Goal: Use online tool/utility

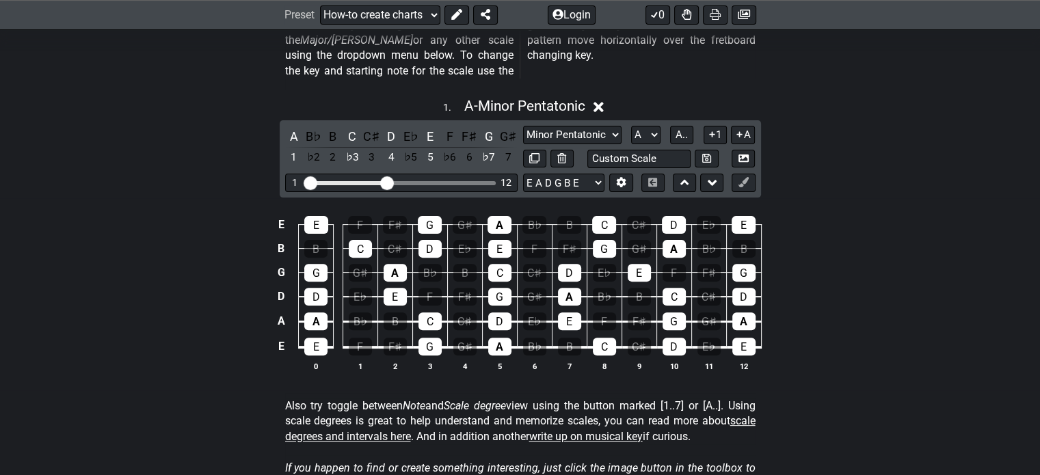
scroll to position [414, 0]
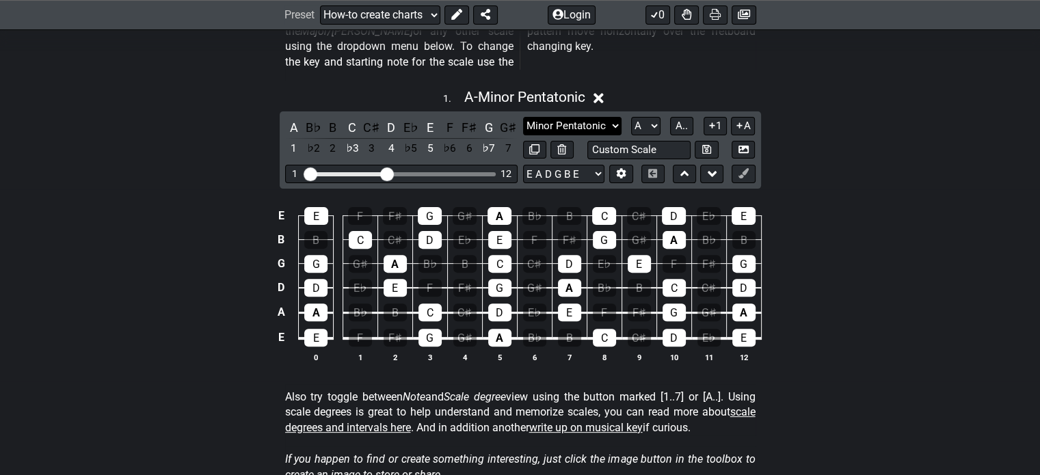
click at [611, 117] on select "Minor Pentatonic New Scale Minor Pentatonic Major Pentatonic Minor Blues Major …" at bounding box center [572, 126] width 98 height 18
select select "Major / [PERSON_NAME]"
click at [523, 117] on select "Minor Pentatonic New Scale Minor Pentatonic Major Pentatonic Minor Blues Major …" at bounding box center [572, 126] width 98 height 18
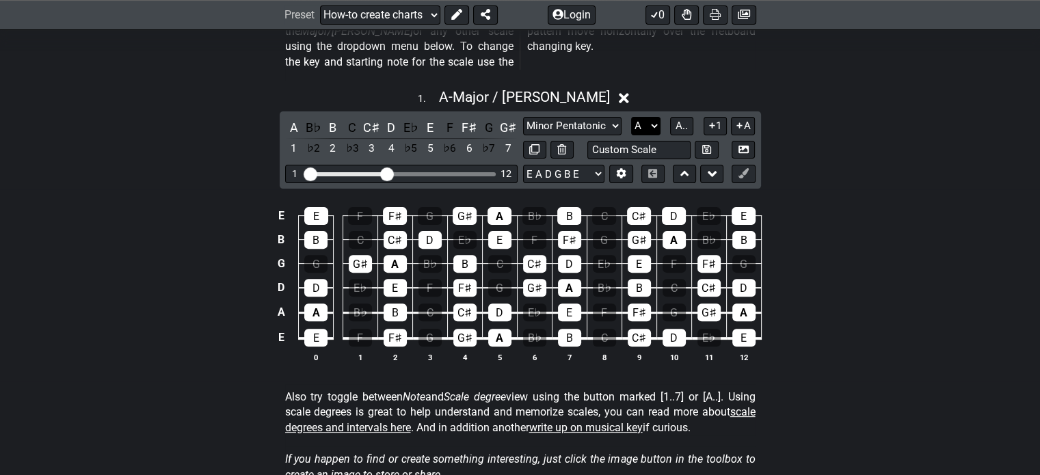
click at [648, 117] on select "A♭ A A♯ B♭ B C C♯ D♭ D D♯ E♭ E F F♯ G♭ G G♯" at bounding box center [645, 126] width 29 height 18
select select "E"
click at [631, 117] on select "A♭ A A♯ B♭ B C C♯ D♭ D D♯ E♭ E F F♯ G♭ G G♯" at bounding box center [645, 126] width 29 height 18
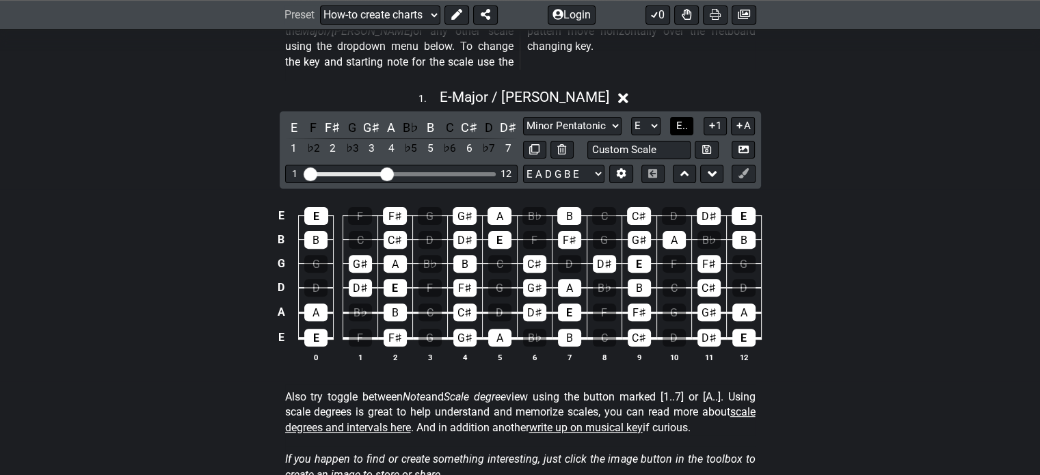
click at [685, 120] on span "E.." at bounding box center [682, 126] width 12 height 12
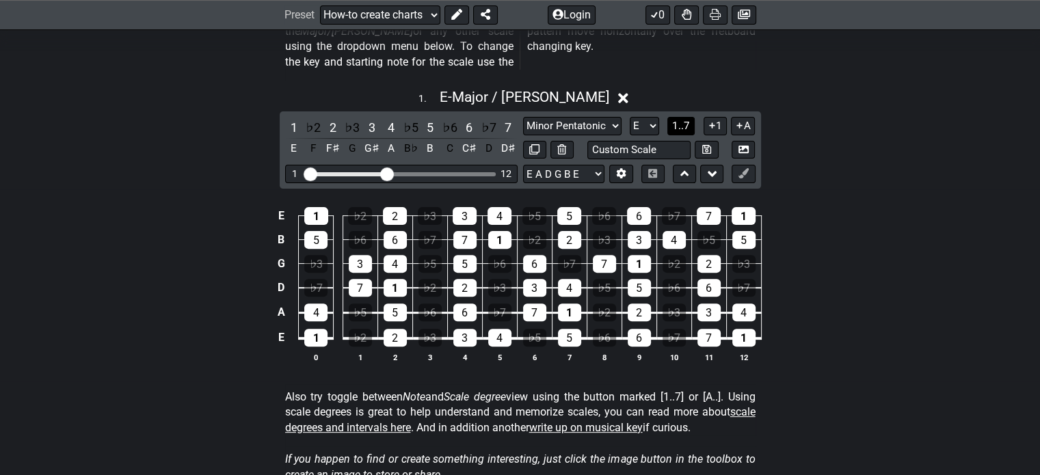
click at [685, 120] on span "1..7" at bounding box center [681, 126] width 18 height 12
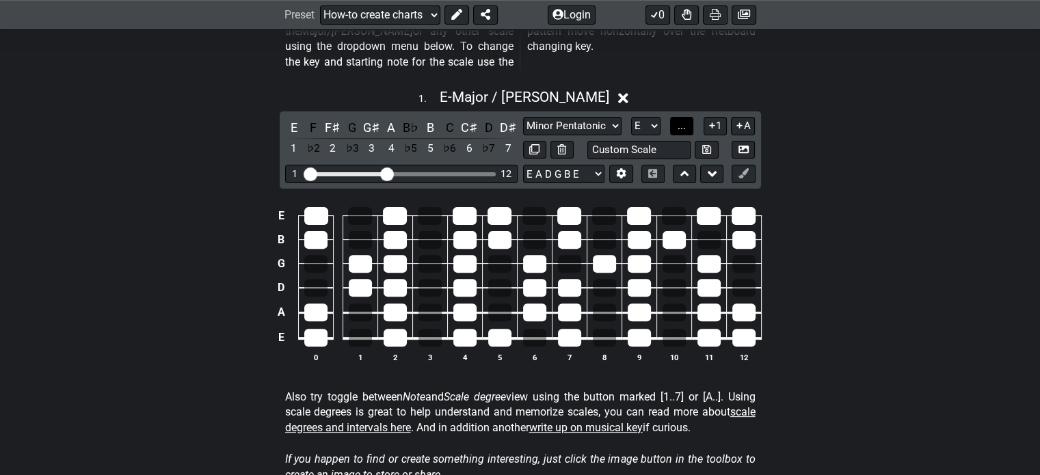
click at [685, 120] on span "..." at bounding box center [682, 126] width 8 height 12
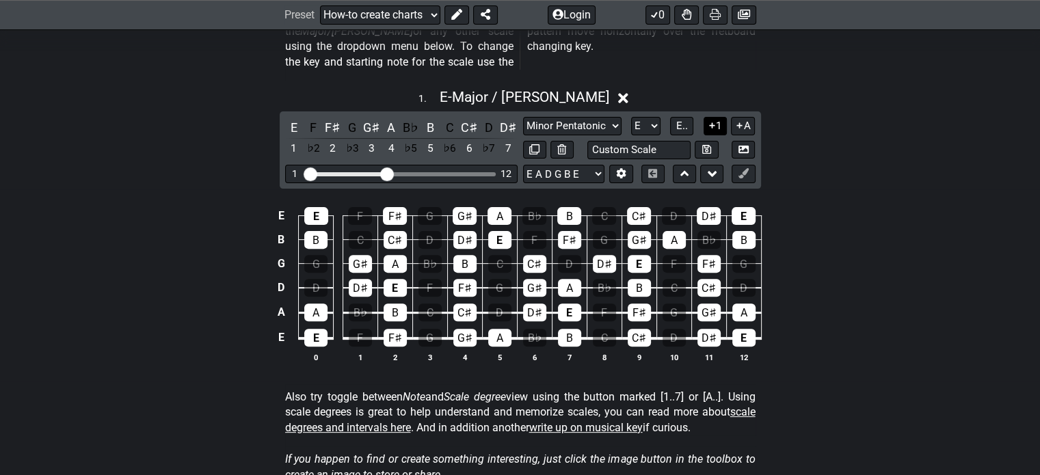
click at [715, 117] on button "1" at bounding box center [715, 126] width 23 height 18
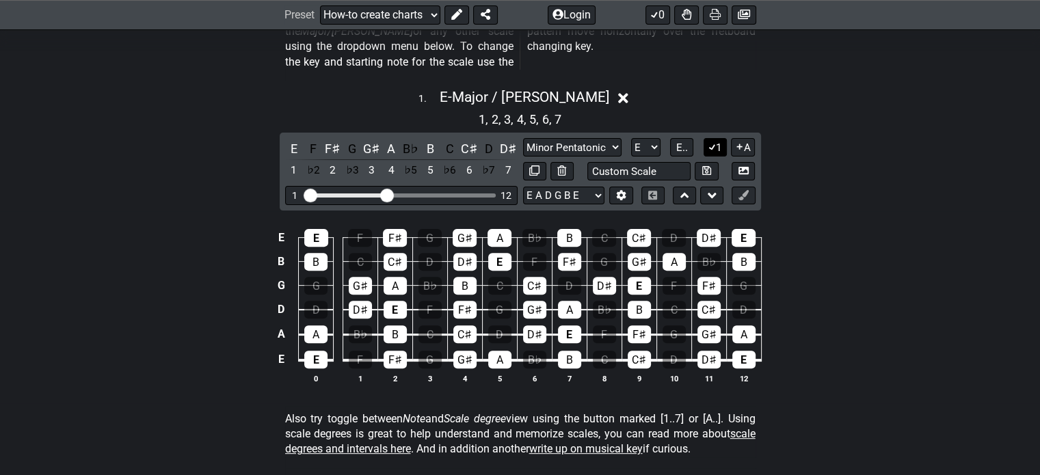
click at [715, 142] on icon at bounding box center [712, 147] width 13 height 10
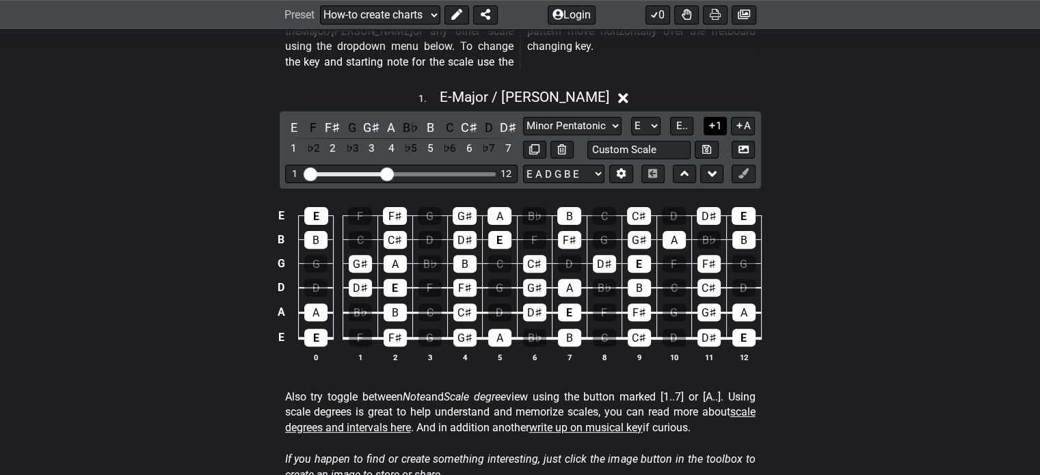
click at [715, 120] on icon at bounding box center [712, 125] width 13 height 10
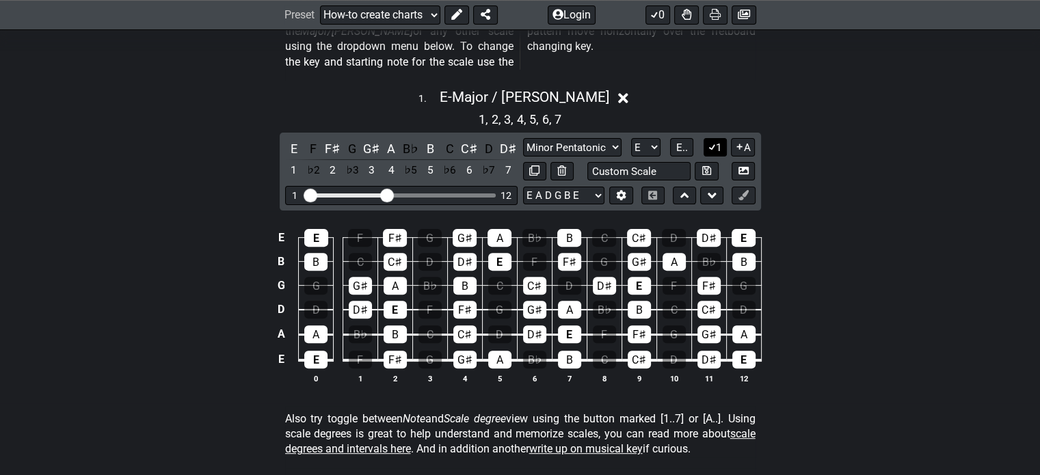
click at [714, 142] on icon at bounding box center [712, 147] width 13 height 10
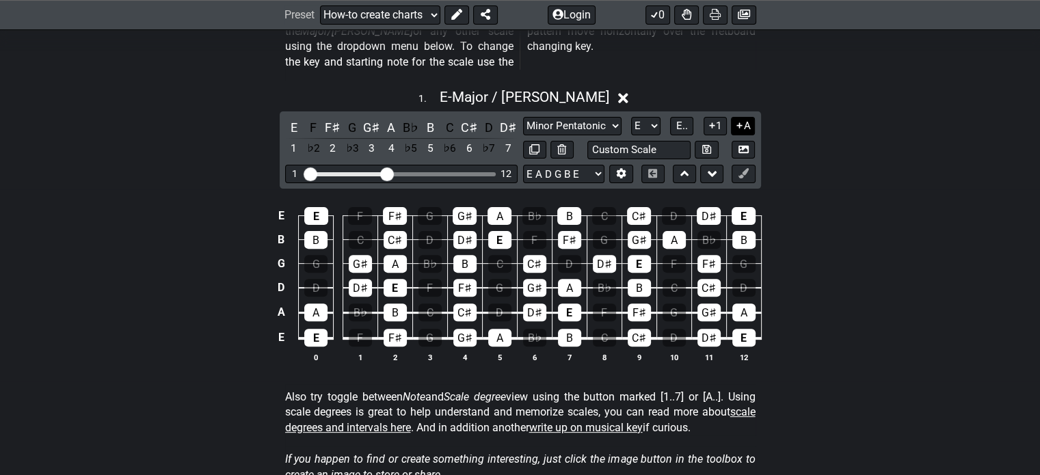
click at [741, 120] on icon at bounding box center [739, 125] width 13 height 10
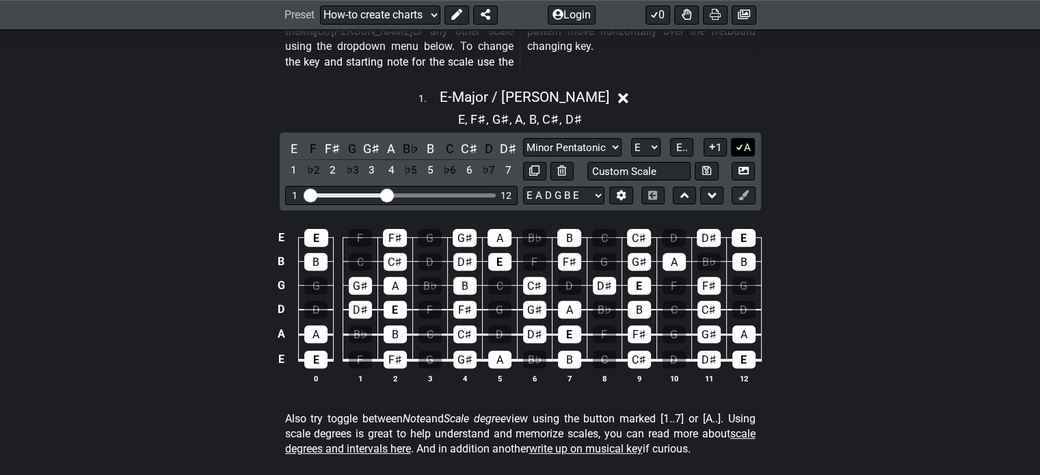
click at [741, 142] on icon at bounding box center [739, 147] width 13 height 10
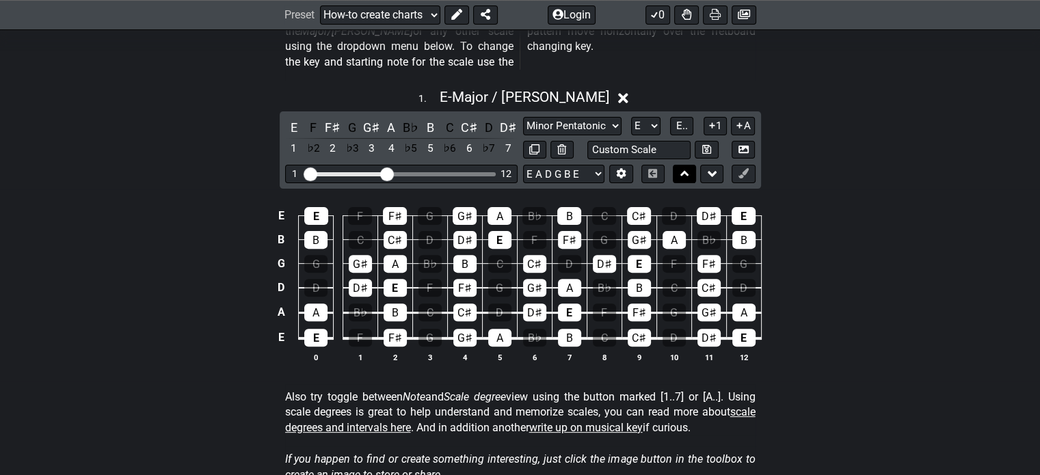
click at [681, 167] on icon at bounding box center [685, 174] width 9 height 14
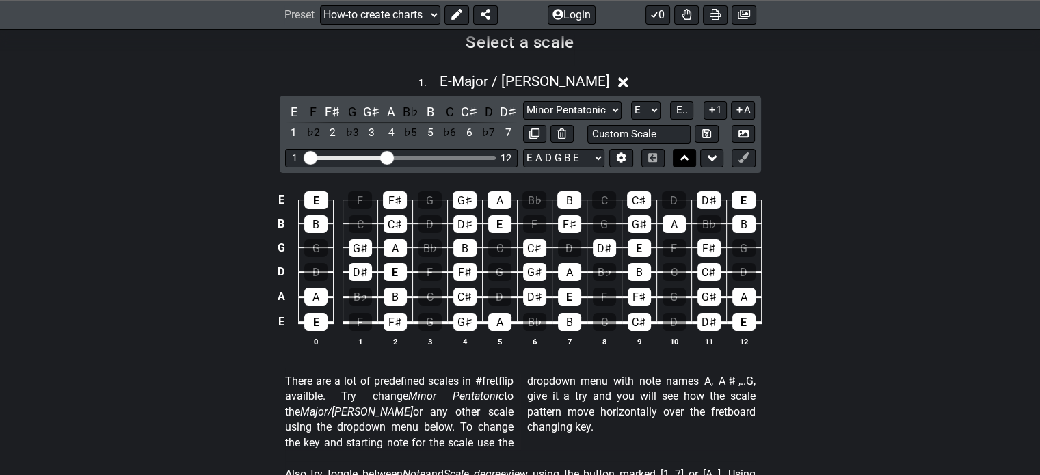
click at [681, 156] on icon at bounding box center [685, 158] width 9 height 14
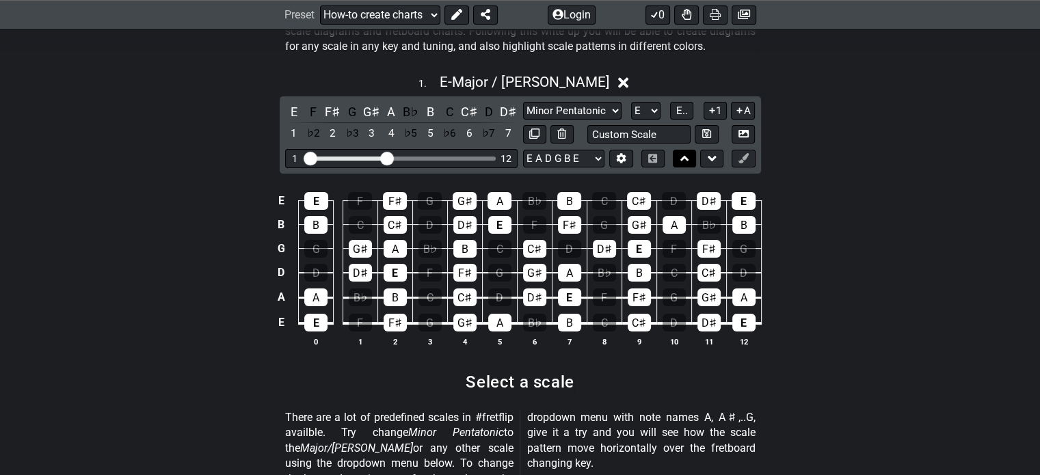
click at [681, 156] on icon at bounding box center [685, 159] width 9 height 14
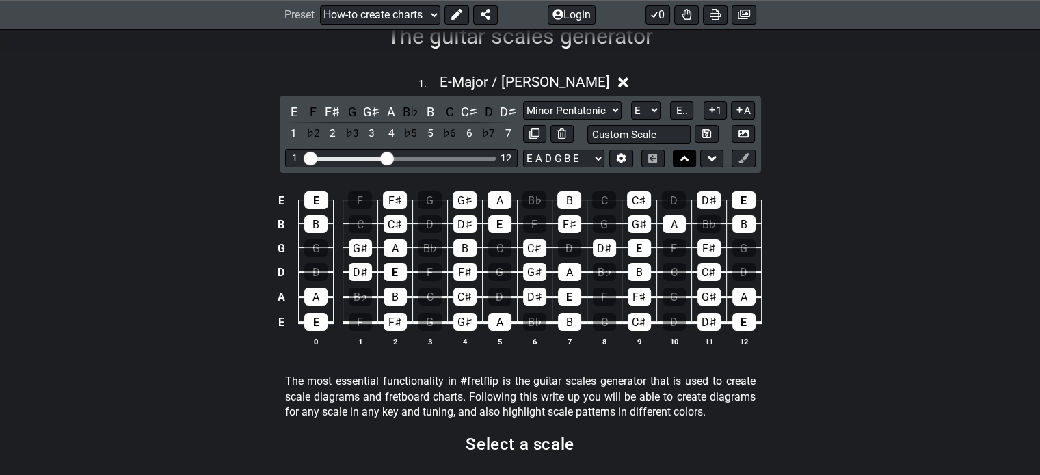
click at [681, 156] on icon at bounding box center [685, 159] width 9 height 14
click at [700, 154] on button at bounding box center [711, 159] width 23 height 18
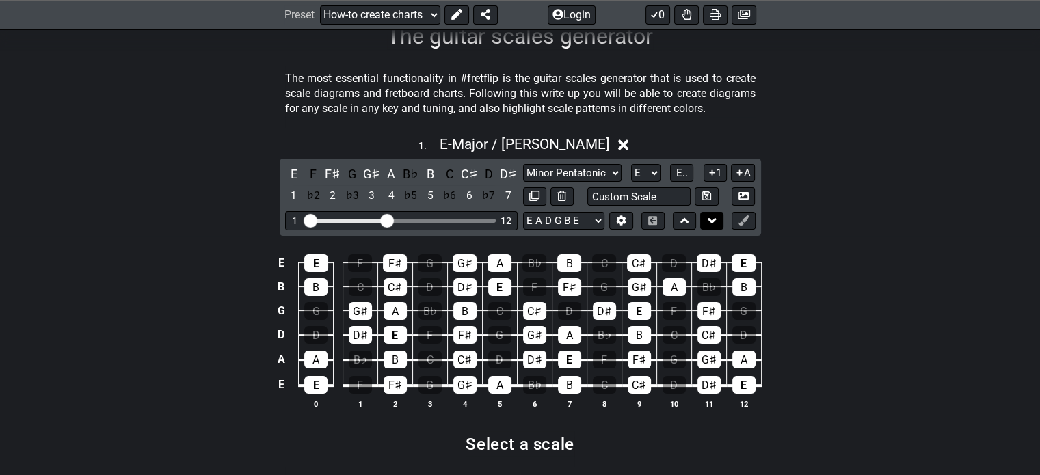
click at [709, 220] on icon at bounding box center [712, 220] width 9 height 5
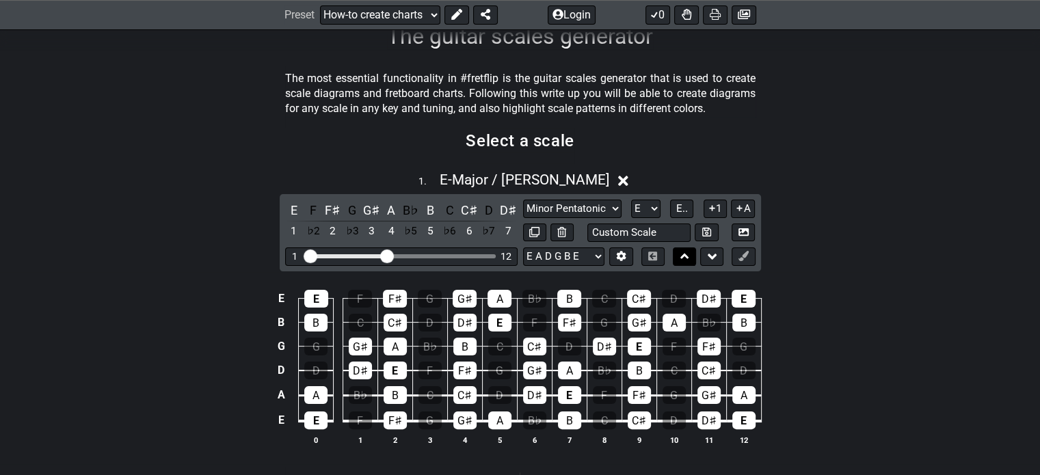
click at [689, 254] on button at bounding box center [684, 257] width 23 height 18
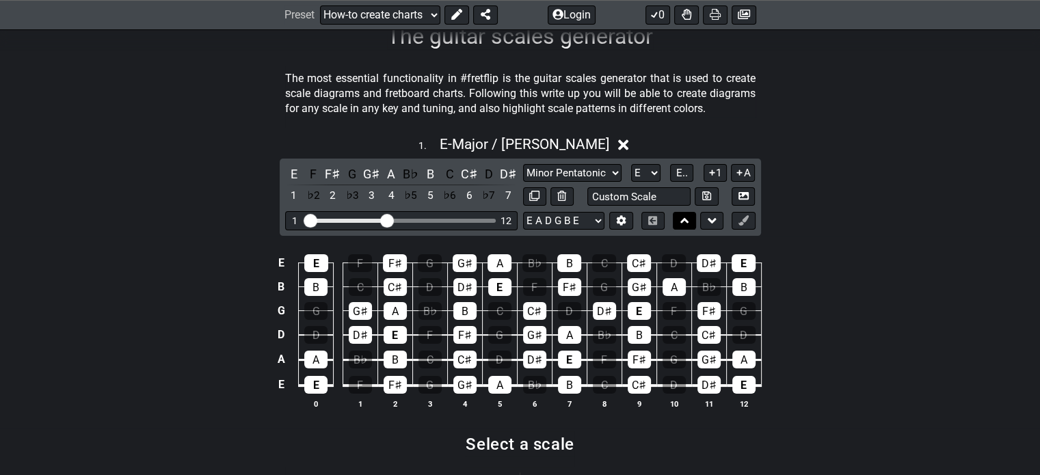
click at [690, 220] on button at bounding box center [684, 221] width 23 height 18
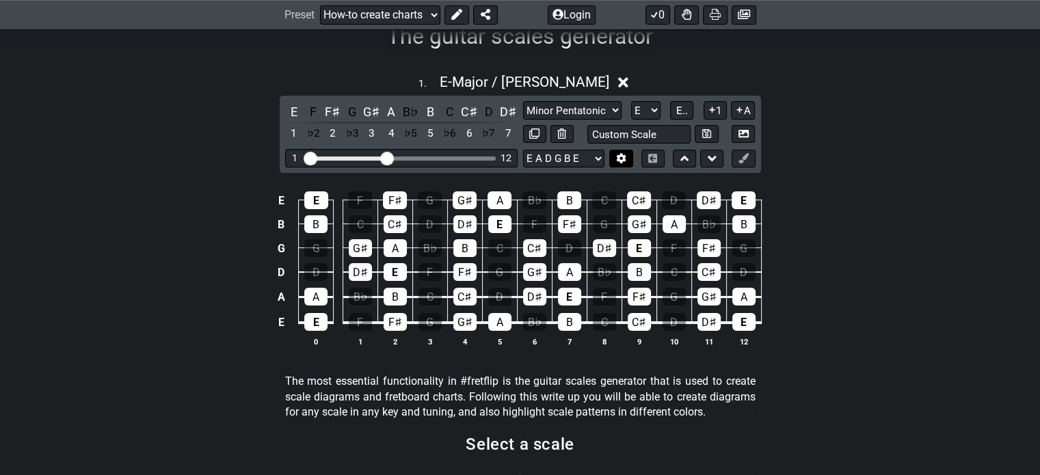
click at [624, 155] on icon at bounding box center [622, 158] width 10 height 10
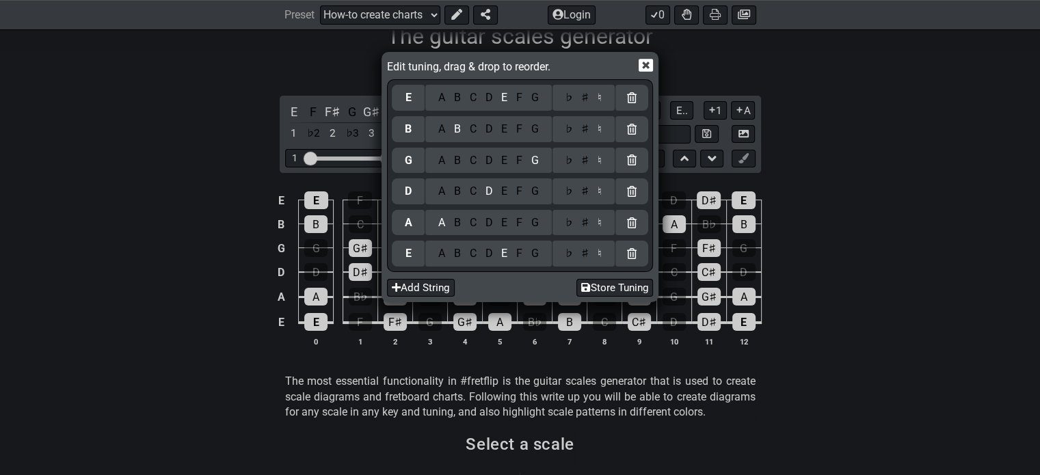
click at [648, 60] on icon at bounding box center [646, 65] width 14 height 13
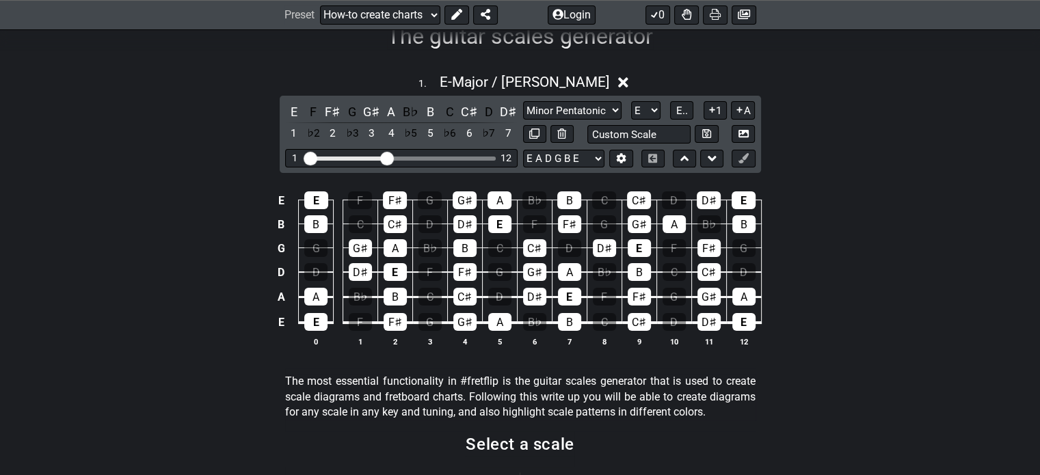
drag, startPoint x: 304, startPoint y: 159, endPoint x: 285, endPoint y: 160, distance: 18.5
click at [304, 157] on input "Visible fret range" at bounding box center [401, 157] width 194 height 0
drag, startPoint x: 386, startPoint y: 153, endPoint x: 326, endPoint y: 152, distance: 60.2
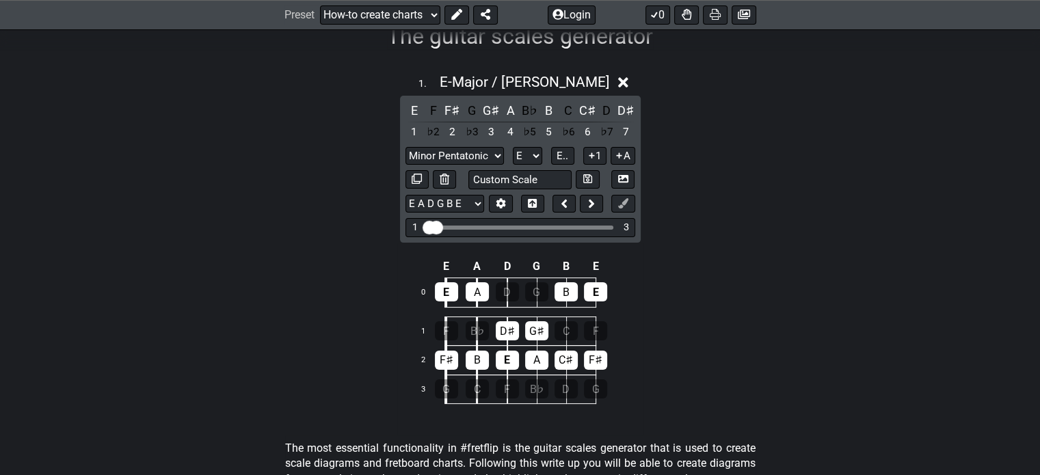
click at [438, 226] on input "Visible fret range" at bounding box center [520, 226] width 194 height 0
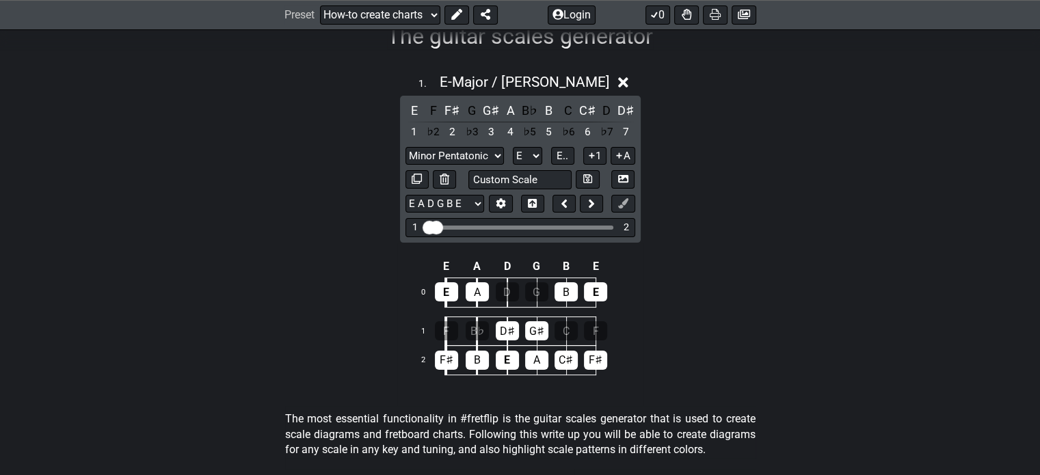
drag, startPoint x: 438, startPoint y: 226, endPoint x: 413, endPoint y: 229, distance: 24.9
click at [423, 226] on input "Visible fret range" at bounding box center [520, 226] width 194 height 0
click at [413, 229] on div "1" at bounding box center [414, 228] width 5 height 12
drag, startPoint x: 435, startPoint y: 226, endPoint x: 443, endPoint y: 226, distance: 8.2
click at [443, 226] on input "Visible fret range" at bounding box center [520, 226] width 194 height 0
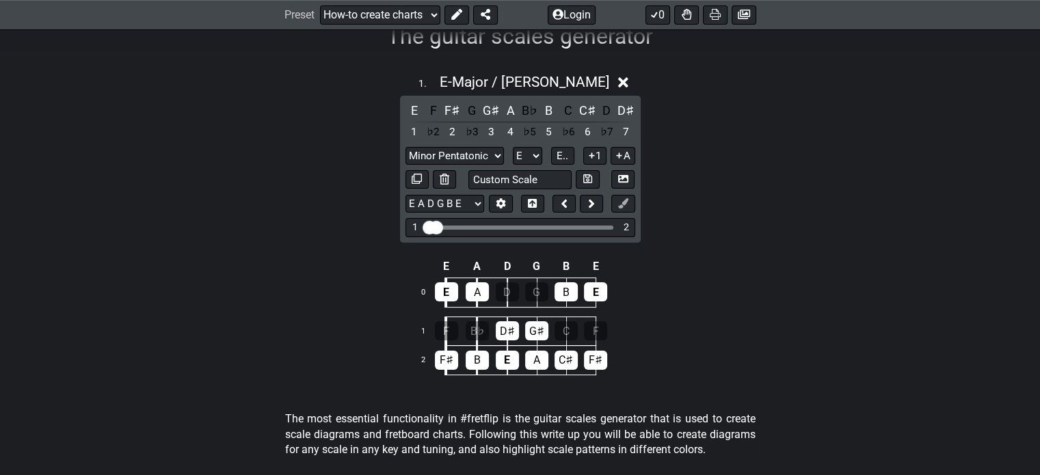
drag, startPoint x: 443, startPoint y: 226, endPoint x: 469, endPoint y: 230, distance: 25.6
click at [469, 230] on div "1 2" at bounding box center [521, 227] width 230 height 18
drag, startPoint x: 443, startPoint y: 228, endPoint x: 469, endPoint y: 227, distance: 25.3
click at [469, 227] on div "Visible fret range" at bounding box center [520, 228] width 187 height 4
drag, startPoint x: 438, startPoint y: 226, endPoint x: 640, endPoint y: 228, distance: 201.8
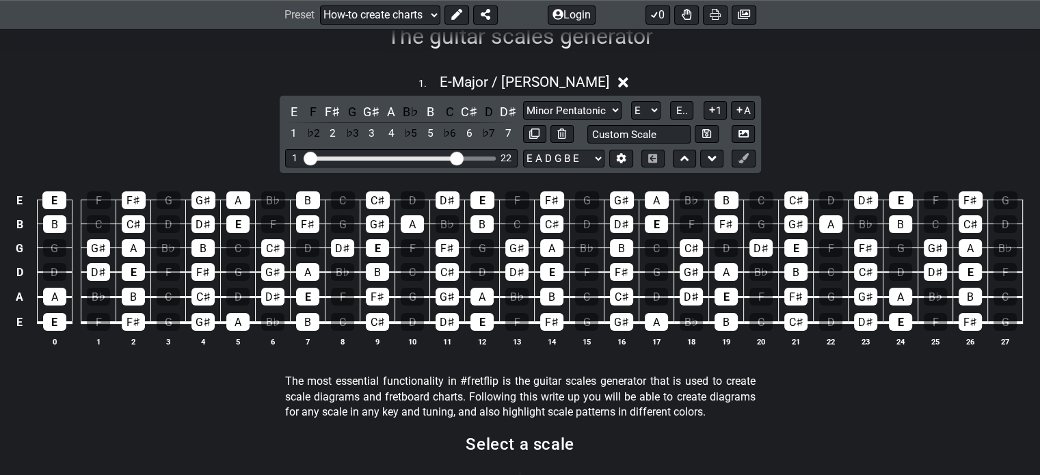
drag, startPoint x: 497, startPoint y: 158, endPoint x: 457, endPoint y: 161, distance: 40.4
click at [457, 157] on input "Visible fret range" at bounding box center [401, 157] width 194 height 0
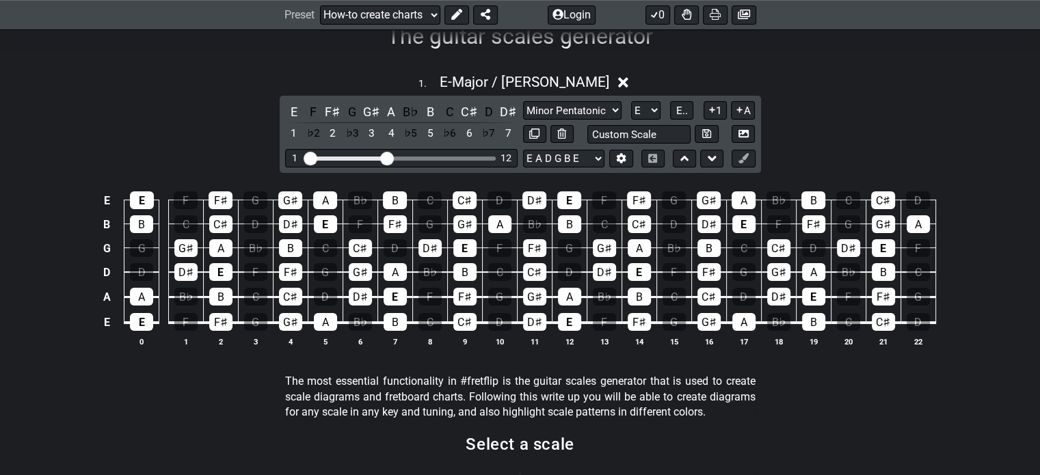
drag, startPoint x: 455, startPoint y: 158, endPoint x: 386, endPoint y: 167, distance: 69.0
click at [386, 157] on input "Visible fret range" at bounding box center [401, 157] width 194 height 0
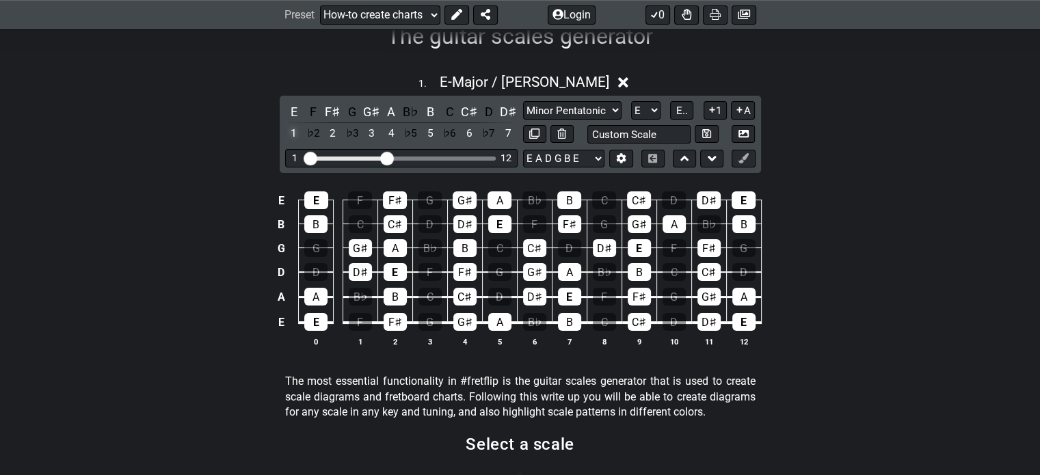
click at [288, 131] on div "1" at bounding box center [294, 133] width 18 height 18
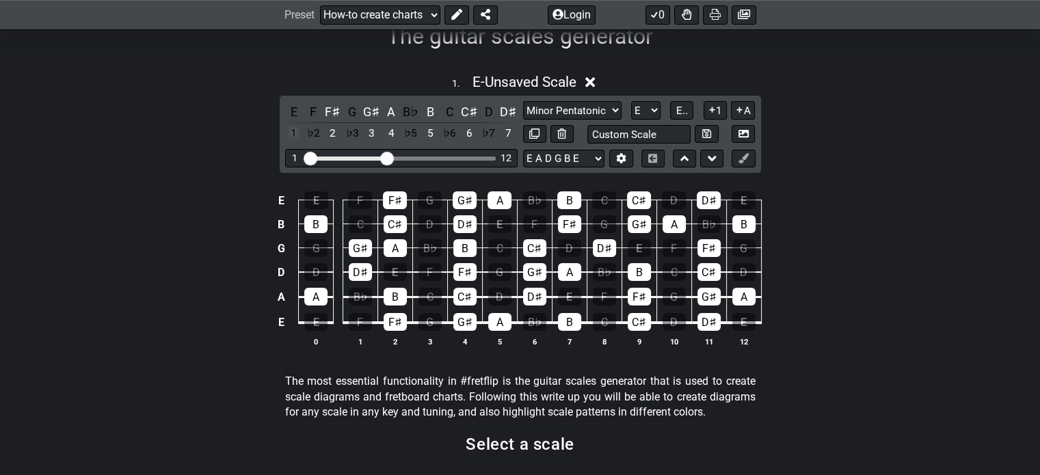
click at [289, 131] on div "1" at bounding box center [294, 133] width 18 height 18
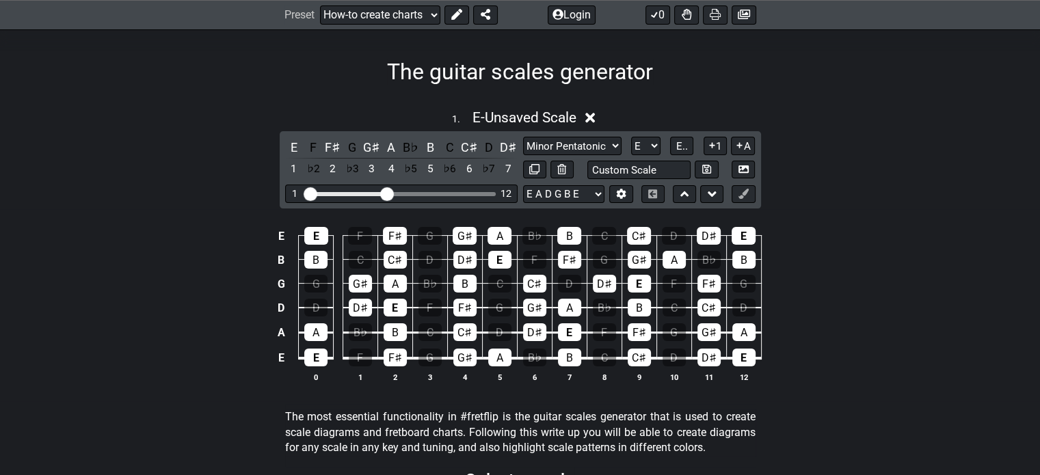
scroll to position [197, 0]
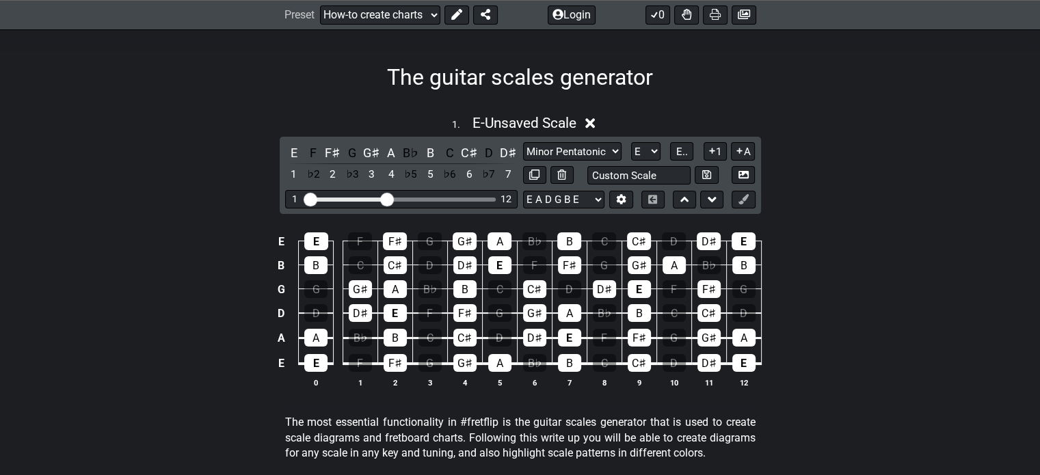
click at [594, 122] on icon at bounding box center [590, 123] width 10 height 10
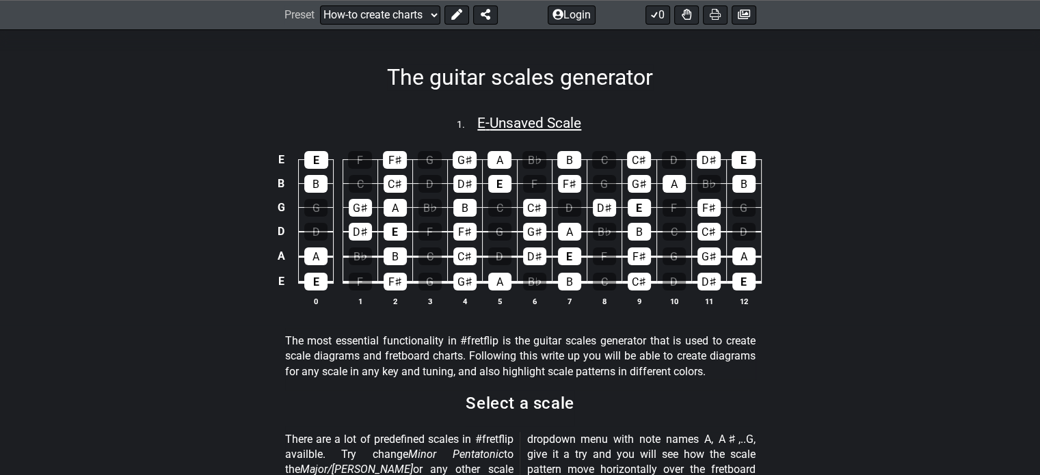
click at [569, 120] on span "E - Unsaved Scale" at bounding box center [529, 123] width 104 height 16
select select "Major / [PERSON_NAME]"
select select "E"
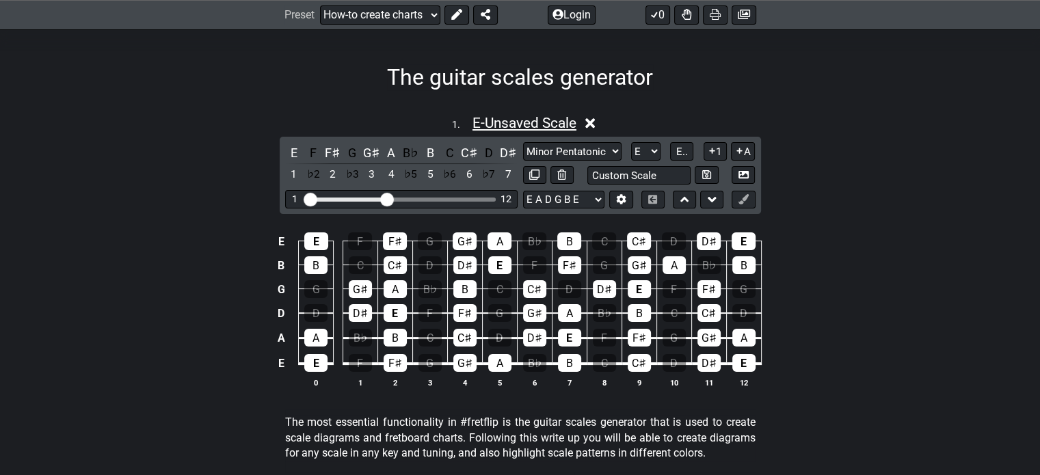
click at [569, 120] on span "E - Unsaved Scale" at bounding box center [525, 123] width 104 height 16
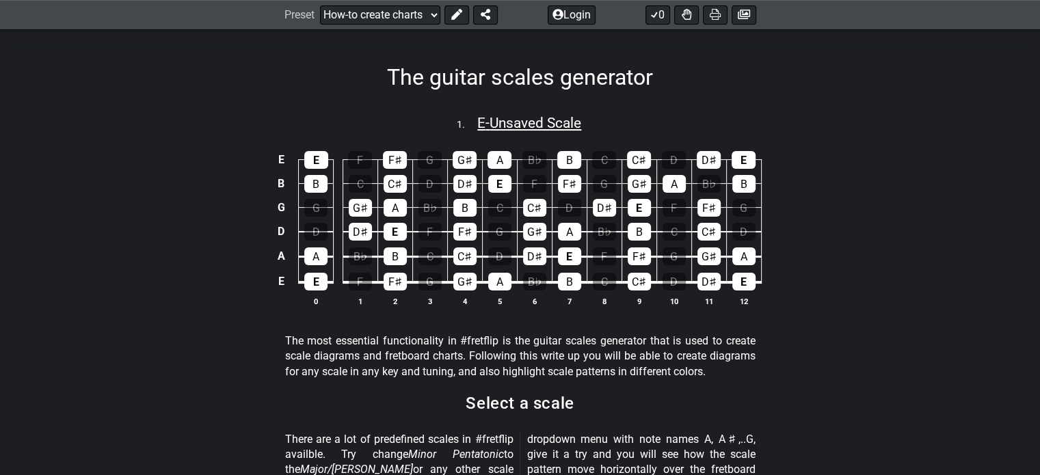
click at [569, 120] on span "E - Unsaved Scale" at bounding box center [529, 123] width 104 height 16
select select "Major / [PERSON_NAME]"
select select "E"
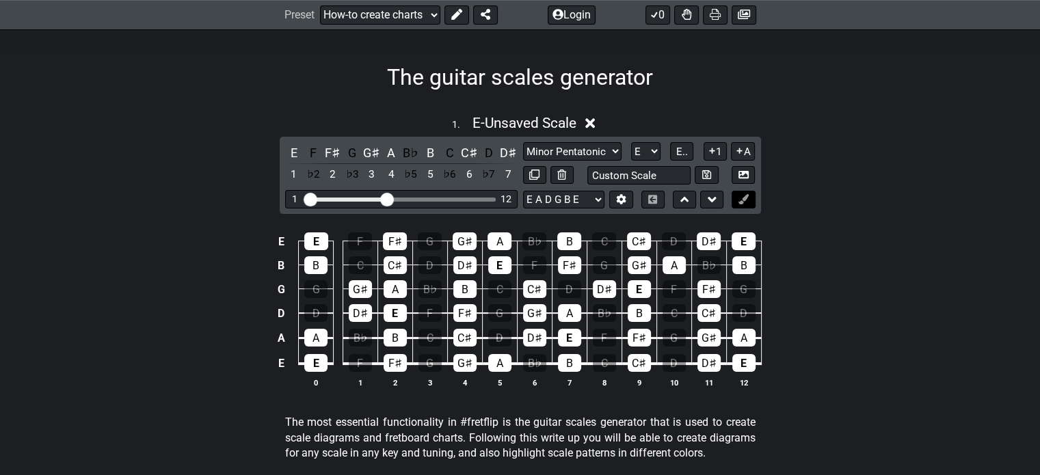
click at [739, 198] on icon at bounding box center [744, 199] width 10 height 10
click at [744, 205] on button at bounding box center [743, 200] width 23 height 18
click at [322, 235] on div "E" at bounding box center [316, 242] width 24 height 18
